Goal: Task Accomplishment & Management: Manage account settings

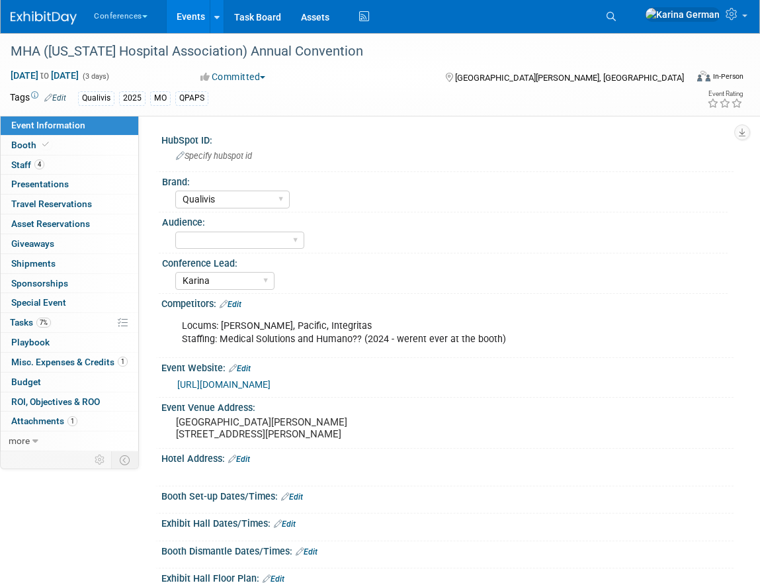
select select "Qualivis"
select select "Karina"
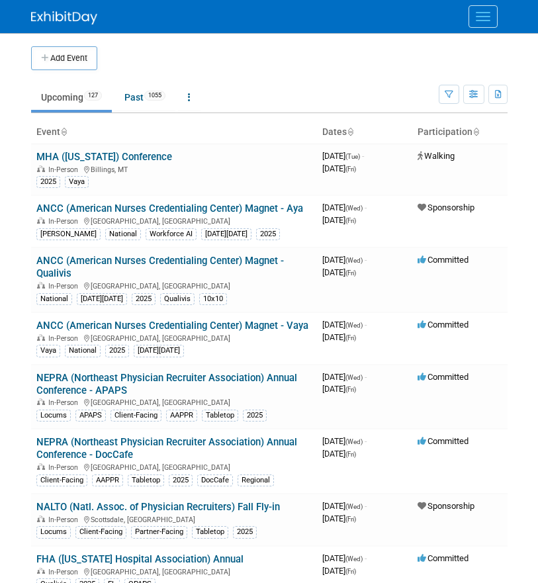
click at [481, 22] on button "Menu" at bounding box center [482, 16] width 29 height 22
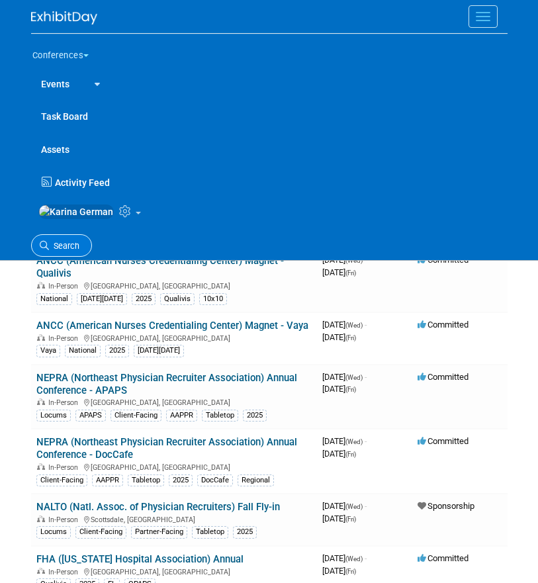
click at [61, 241] on link "Search" at bounding box center [61, 245] width 61 height 23
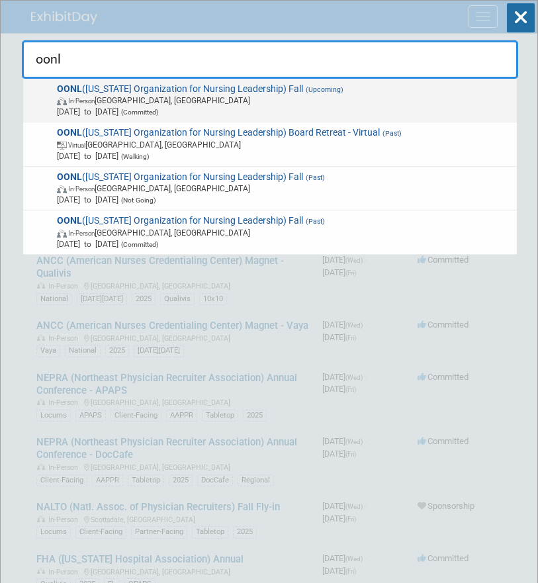
type input "oonl"
click at [151, 103] on span "In-Person Westerville, OH" at bounding box center [284, 100] width 455 height 11
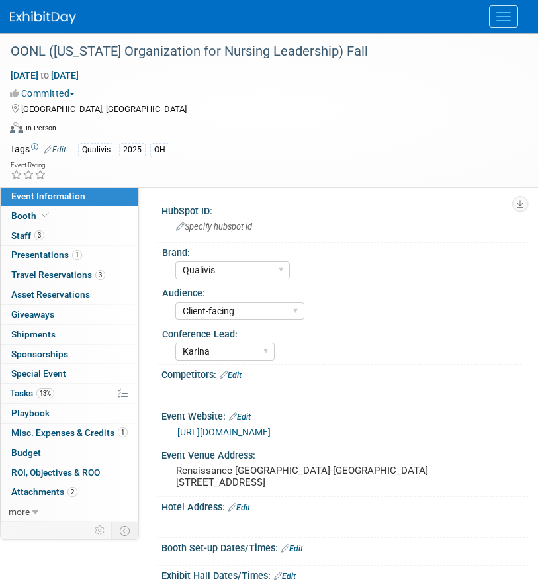
select select "Qualivis"
select select "Client-facing"
select select "Karina"
click at [81, 397] on link "13% Tasks 13%" at bounding box center [70, 393] width 138 height 19
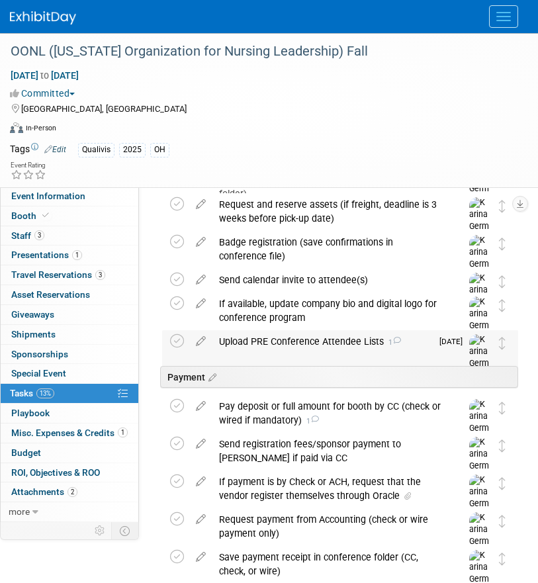
click at [304, 343] on div "Upload PRE Conference Attendee Lists 1" at bounding box center [321, 341] width 219 height 22
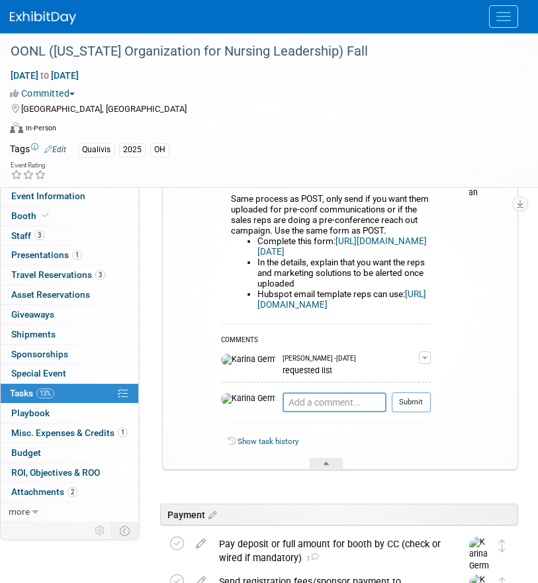
scroll to position [452, 0]
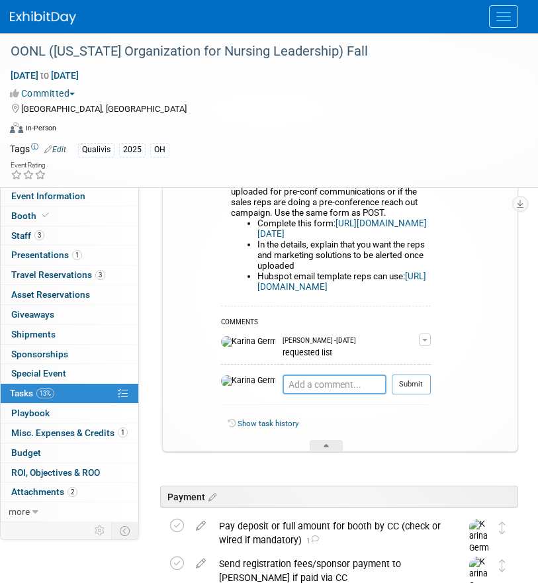
click at [291, 394] on textarea at bounding box center [334, 384] width 104 height 20
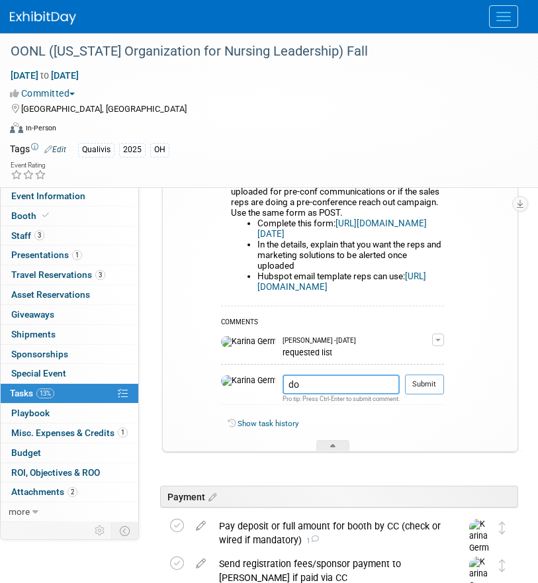
type textarea "d"
type textarea "won't send until week of"
click at [197, 360] on td at bounding box center [201, 290] width 23 height 320
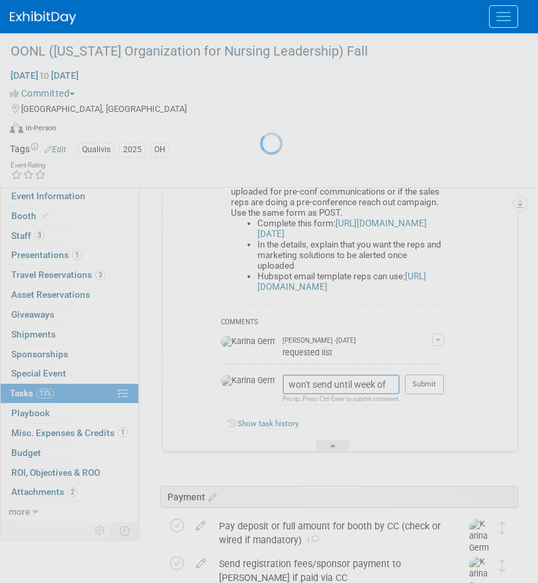
click at [278, 405] on div at bounding box center [269, 291] width 19 height 583
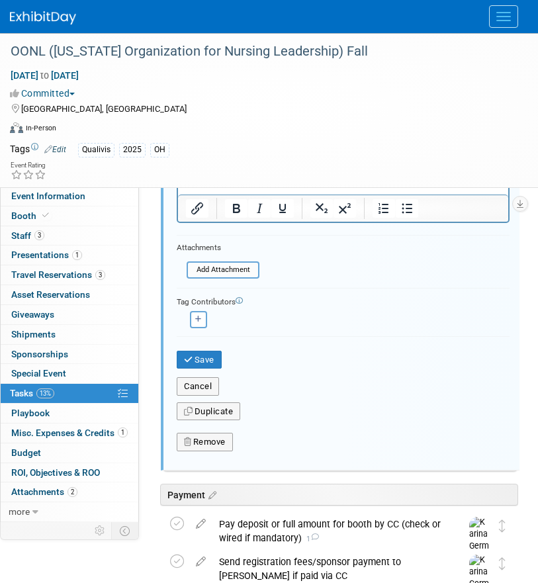
scroll to position [770, 0]
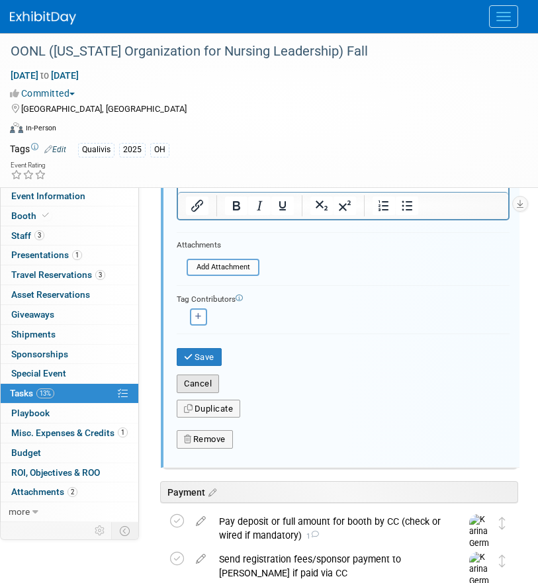
click at [198, 383] on button "Cancel" at bounding box center [198, 383] width 42 height 19
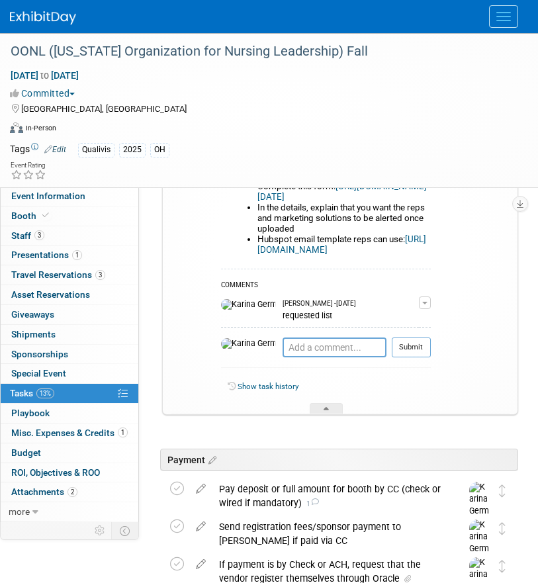
scroll to position [487, 0]
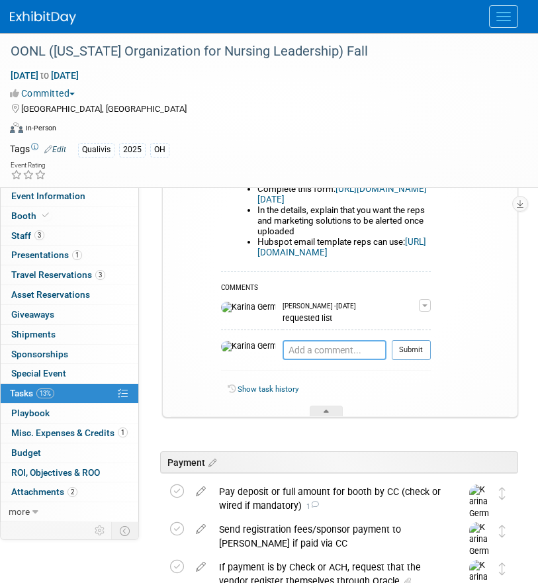
click at [296, 360] on textarea at bounding box center [334, 350] width 104 height 20
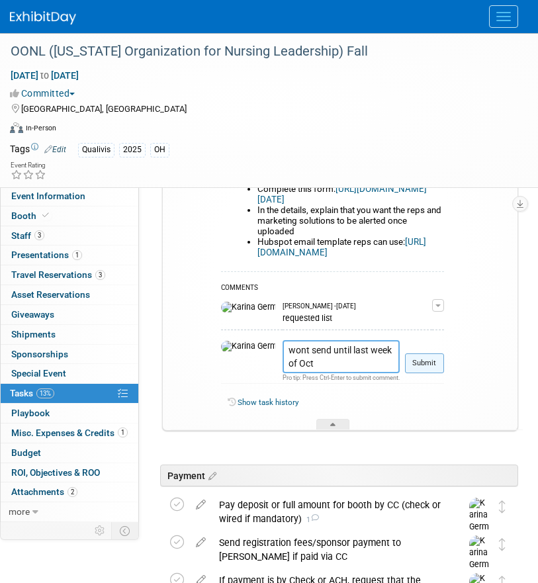
type textarea "wont send until last week of Oct"
click at [425, 373] on button "Submit" at bounding box center [424, 363] width 39 height 20
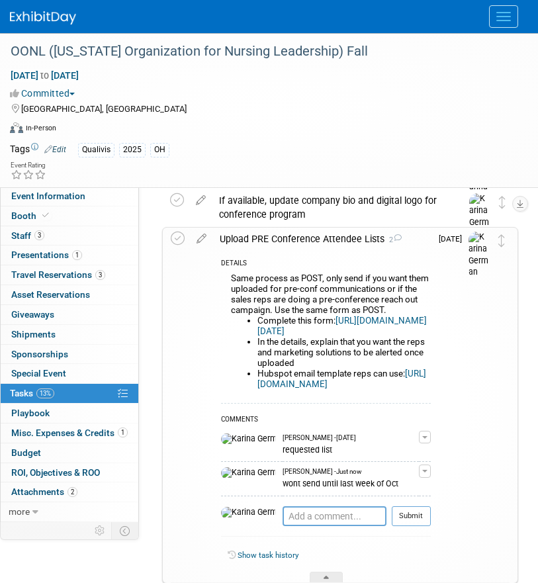
scroll to position [359, 0]
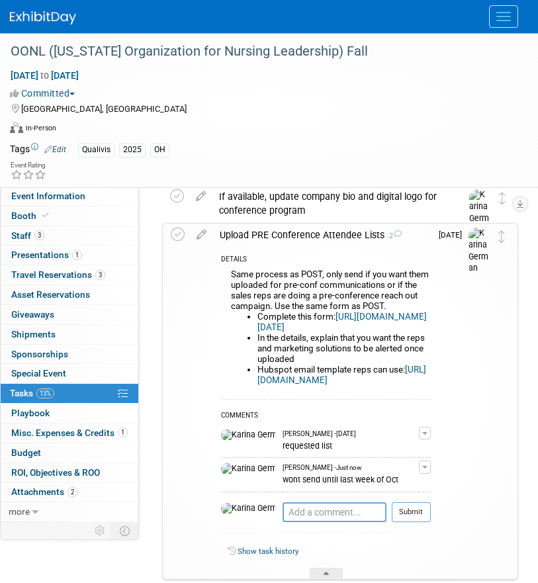
click at [266, 234] on div "Upload PRE Conference Attendee Lists 2" at bounding box center [322, 235] width 218 height 22
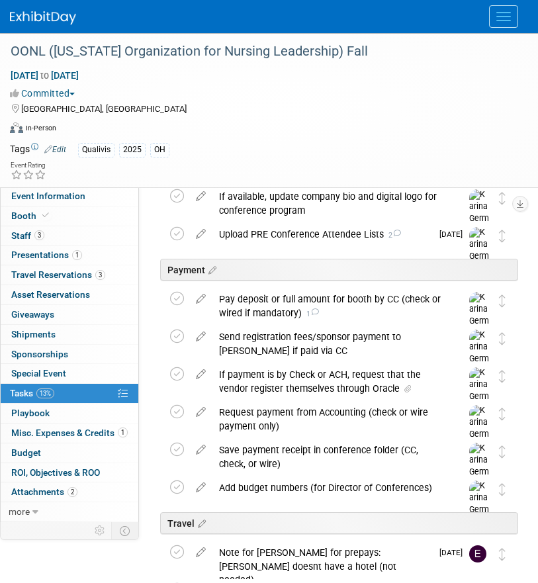
click at [503, 9] on button "Menu" at bounding box center [503, 16] width 29 height 22
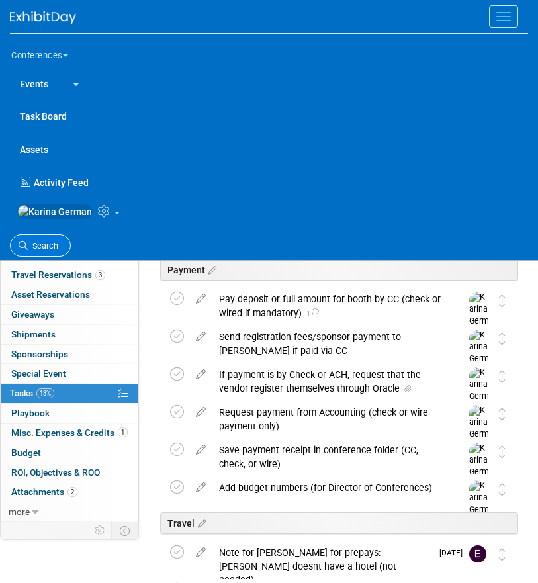
click at [38, 251] on span "Search" at bounding box center [43, 246] width 30 height 10
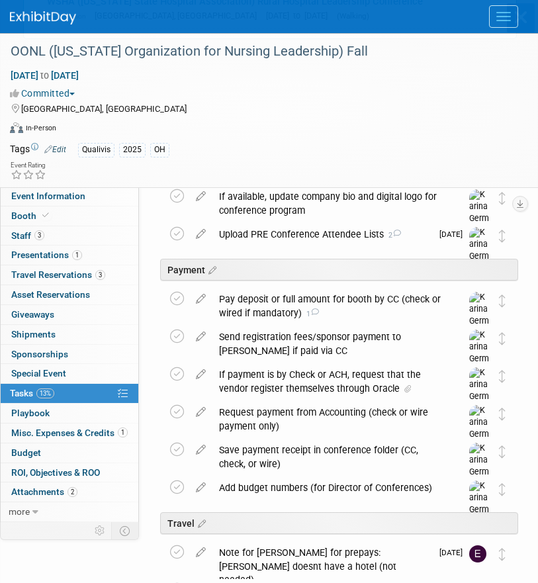
scroll to position [0, 0]
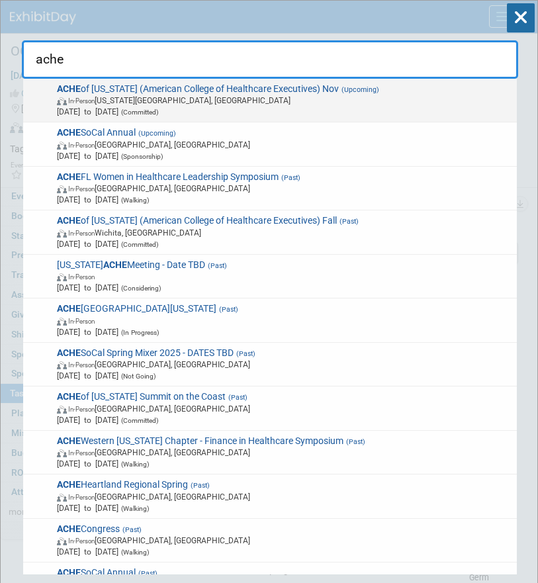
type input "ache"
click at [243, 106] on span "Nov 10, 2025 to Nov 10, 2025 (Committed)" at bounding box center [284, 111] width 455 height 11
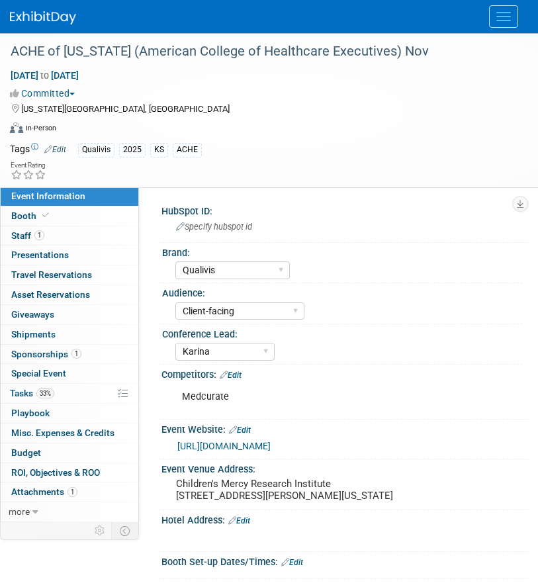
select select "Qualivis"
select select "Client-facing"
select select "Karina"
click at [77, 388] on link "33% Tasks 33%" at bounding box center [70, 393] width 138 height 19
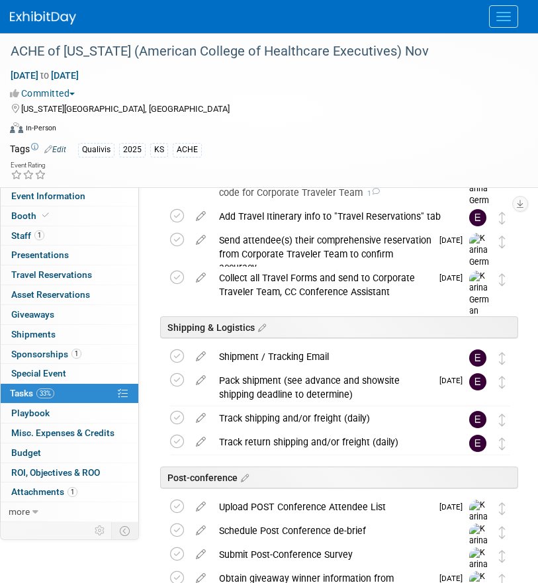
scroll to position [837, 0]
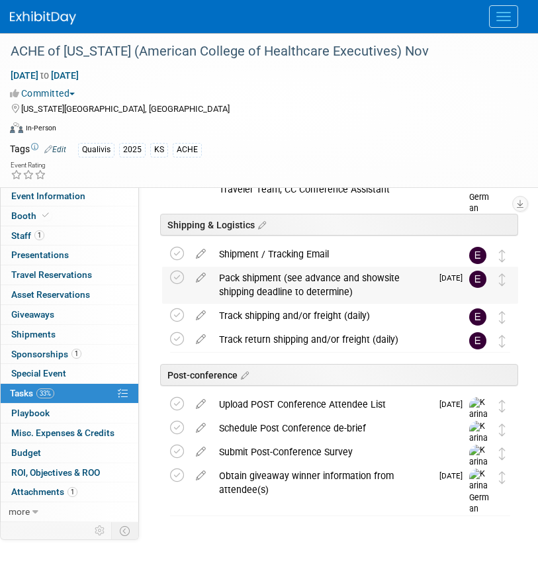
click at [261, 292] on div "Pack shipment (see advance and showsite shipping deadline to determine)" at bounding box center [321, 285] width 219 height 36
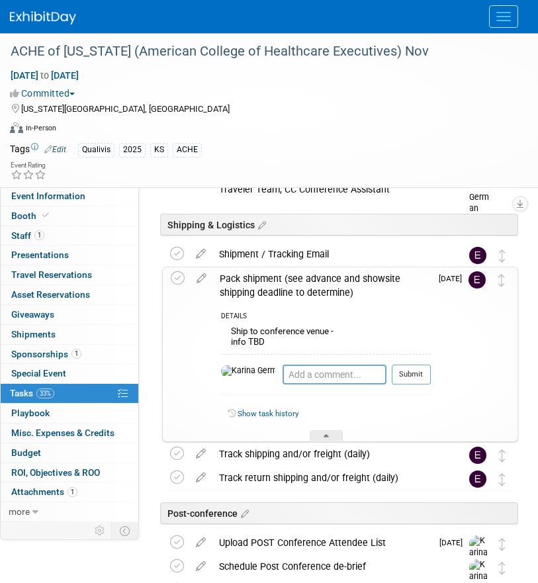
click at [261, 292] on div "Pack shipment (see advance and showsite shipping deadline to determine)" at bounding box center [322, 285] width 218 height 36
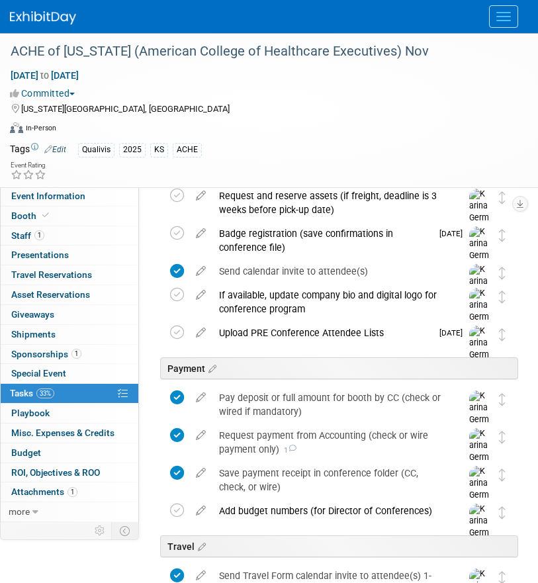
scroll to position [122, 0]
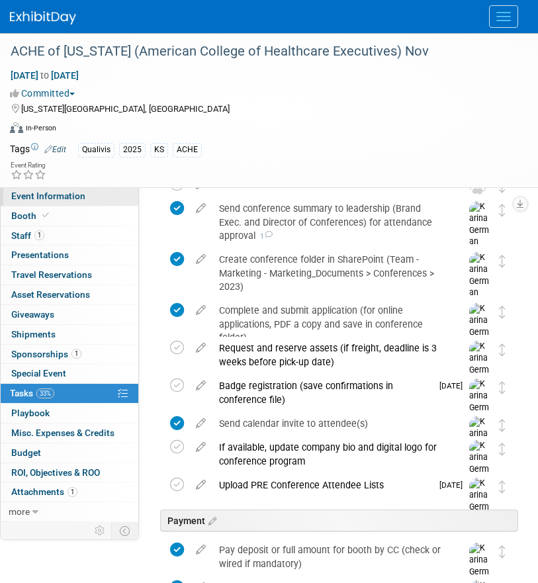
click at [87, 193] on link "Event Information" at bounding box center [70, 195] width 138 height 19
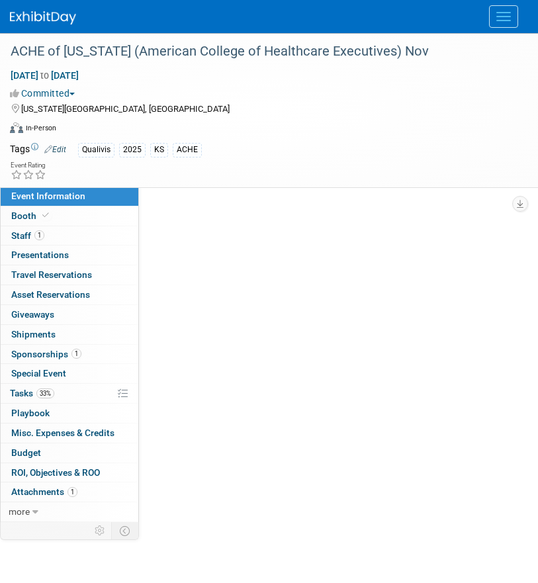
scroll to position [0, 0]
select select "Qualivis"
select select "Client-facing"
select select "Karina"
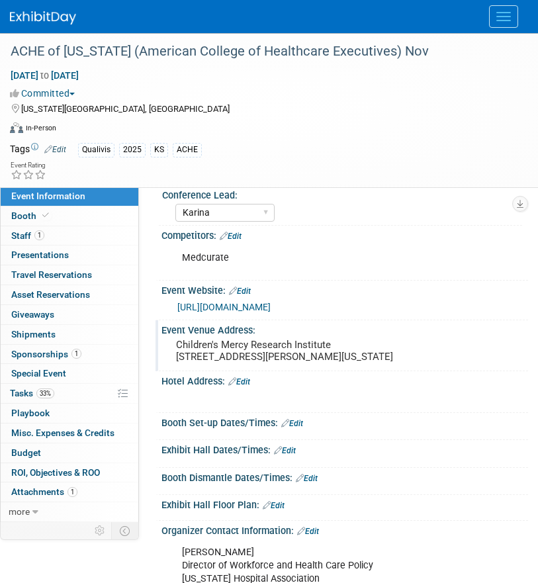
scroll to position [144, 0]
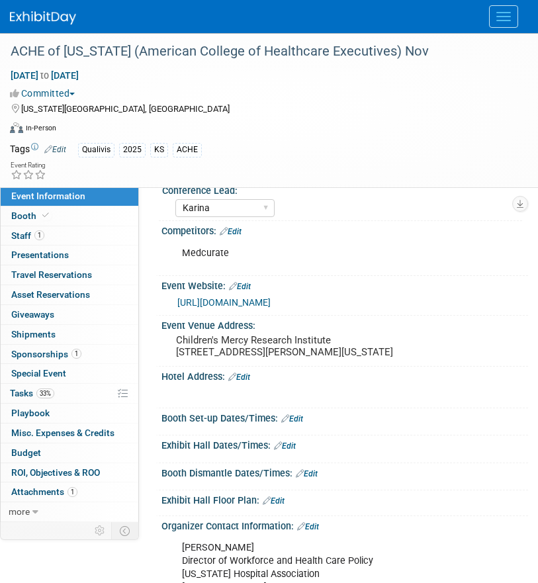
click at [249, 382] on link "Edit" at bounding box center [239, 376] width 22 height 9
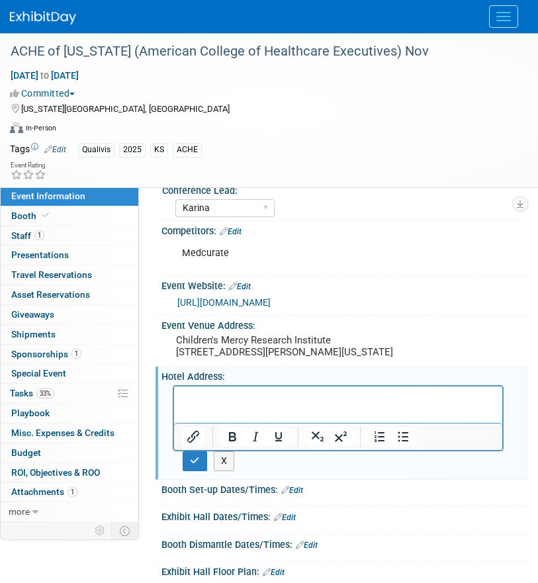
scroll to position [0, 0]
click at [372, 400] on p "The Raphael Hotel, Autograph Collection" at bounding box center [338, 398] width 313 height 13
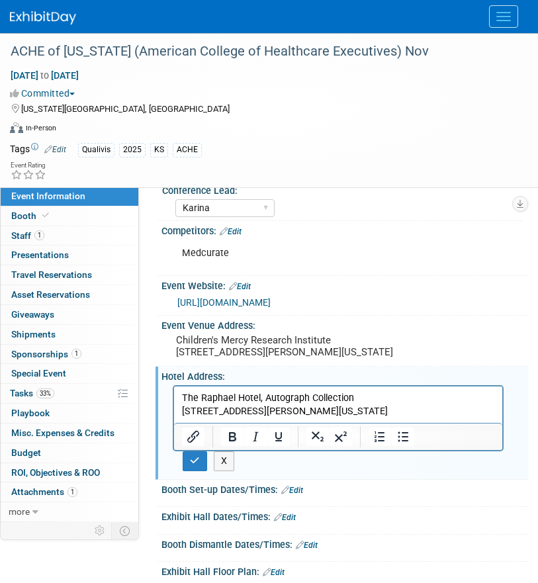
click at [251, 414] on p "[STREET_ADDRESS][PERSON_NAME][US_STATE]" at bounding box center [338, 411] width 313 height 13
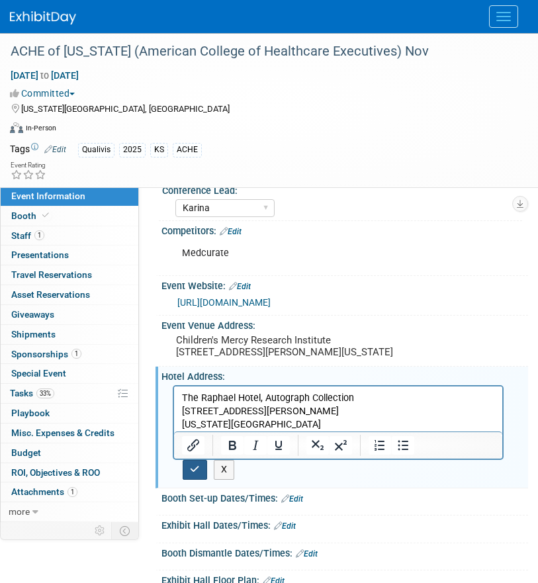
click at [192, 474] on icon "button" at bounding box center [195, 468] width 10 height 9
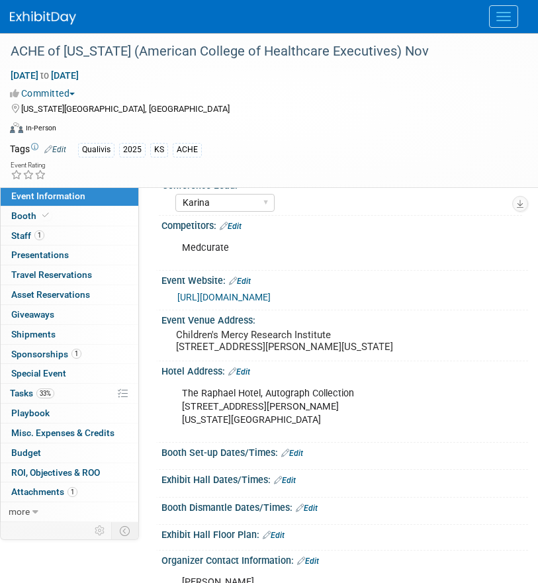
scroll to position [151, 0]
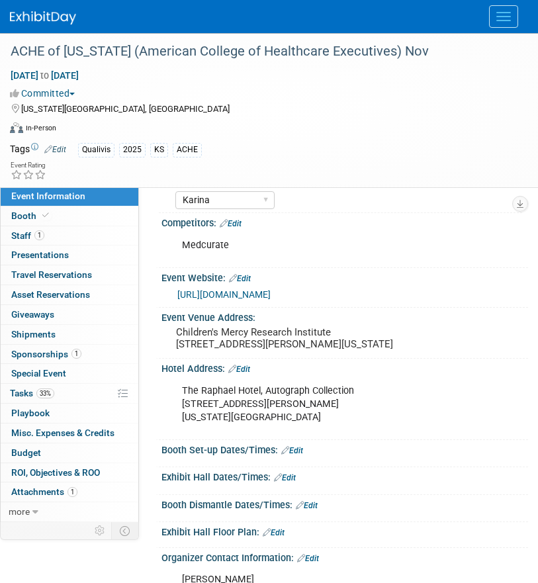
click at [243, 411] on div "The Raphael Hotel, Autograph Collection [STREET_ADDRESS][PERSON_NAME][US_STATE]" at bounding box center [338, 404] width 331 height 53
click at [248, 403] on div "The Raphael Hotel, Autograph Collection [STREET_ADDRESS][PERSON_NAME][US_STATE]" at bounding box center [338, 404] width 331 height 53
copy div "The Raphael Hotel, Autograph Collection"
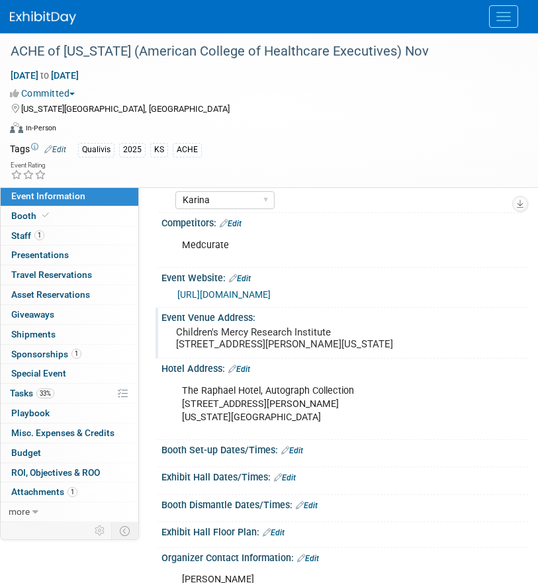
click at [223, 341] on pre "Children's Mercy Research Institute [STREET_ADDRESS][PERSON_NAME][US_STATE]" at bounding box center [344, 338] width 337 height 24
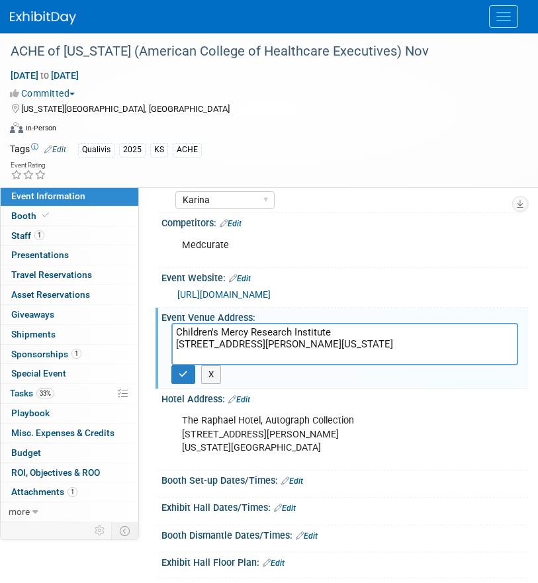
drag, startPoint x: 176, startPoint y: 327, endPoint x: 403, endPoint y: 327, distance: 227.5
click at [403, 327] on textarea "Children's Mercy Research Institute [STREET_ADDRESS][PERSON_NAME][US_STATE]" at bounding box center [344, 344] width 347 height 42
